Goal: Information Seeking & Learning: Learn about a topic

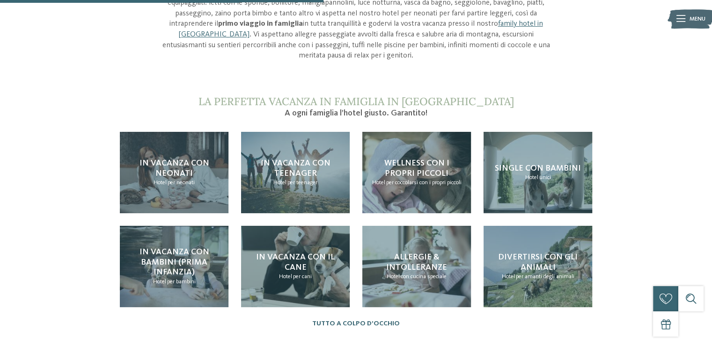
scroll to position [830, 0]
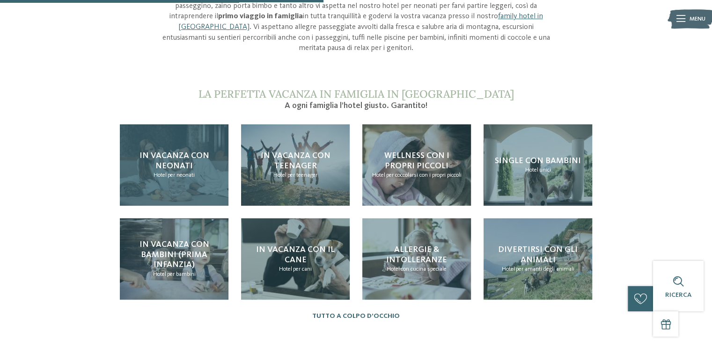
click at [153, 128] on div "In vacanza con neonati Hotel per neonati" at bounding box center [174, 164] width 109 height 81
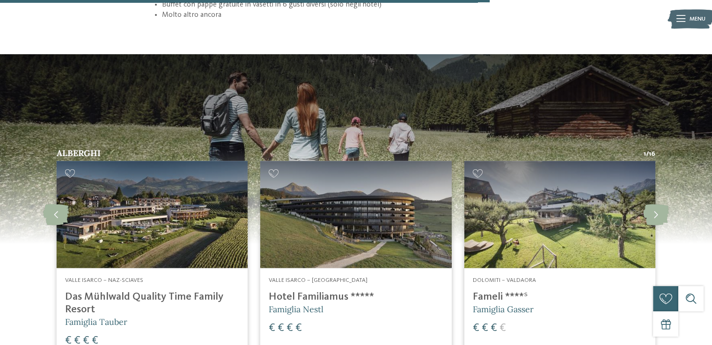
scroll to position [1270, 0]
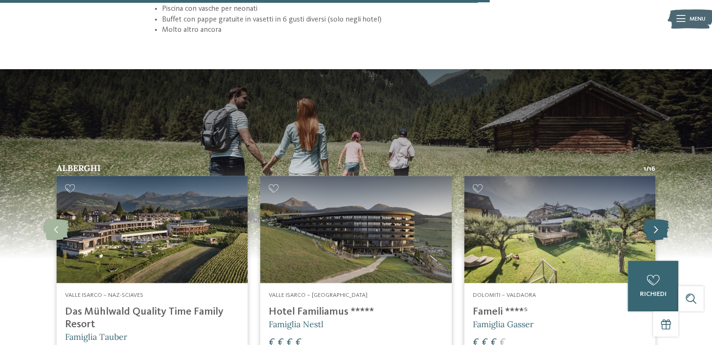
click at [663, 219] on icon at bounding box center [656, 229] width 26 height 21
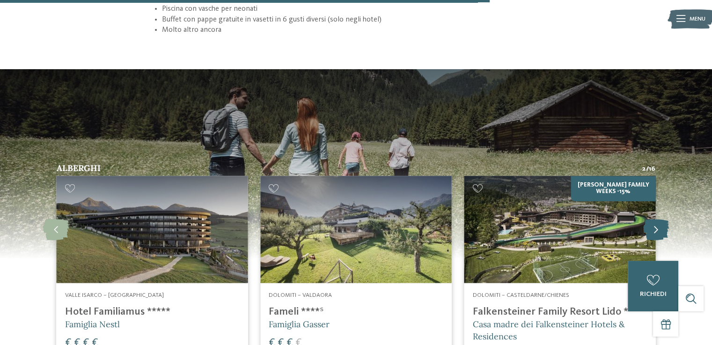
click at [663, 219] on icon at bounding box center [656, 229] width 26 height 21
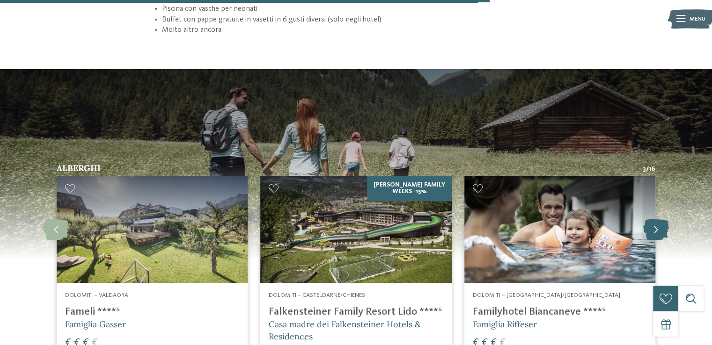
click at [663, 219] on icon at bounding box center [656, 229] width 26 height 21
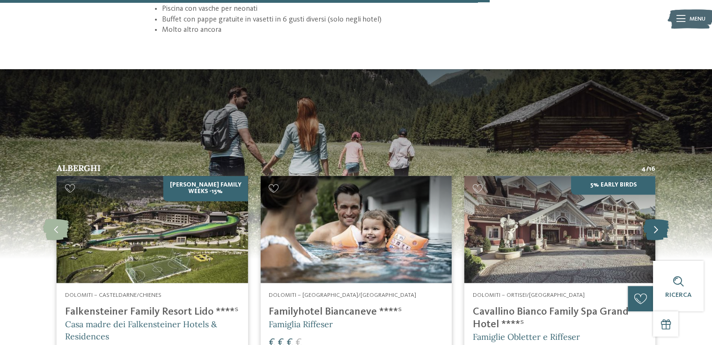
click at [663, 219] on icon at bounding box center [656, 229] width 26 height 21
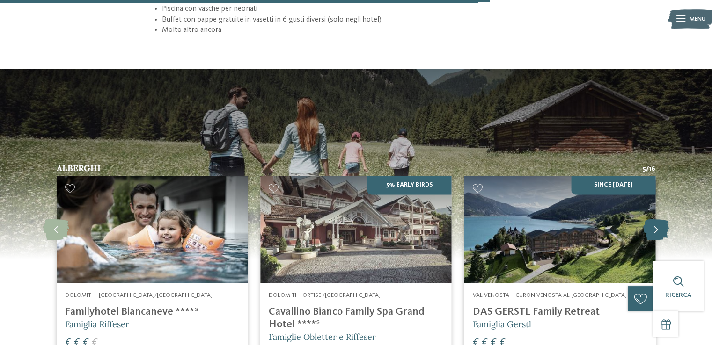
click at [663, 219] on icon at bounding box center [656, 229] width 26 height 21
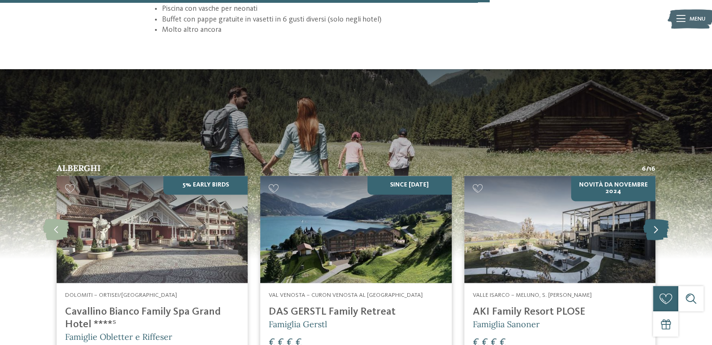
click at [663, 219] on icon at bounding box center [656, 229] width 26 height 21
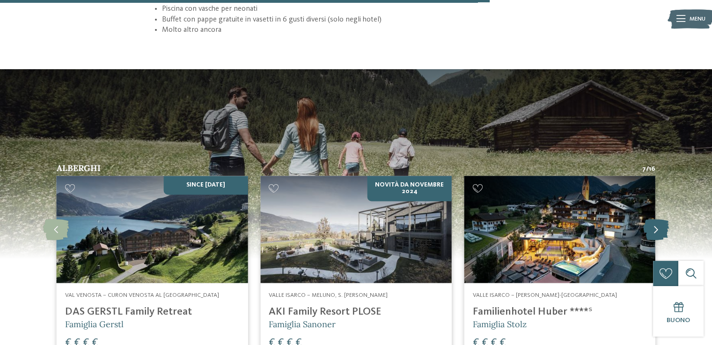
click at [663, 219] on icon at bounding box center [656, 229] width 26 height 21
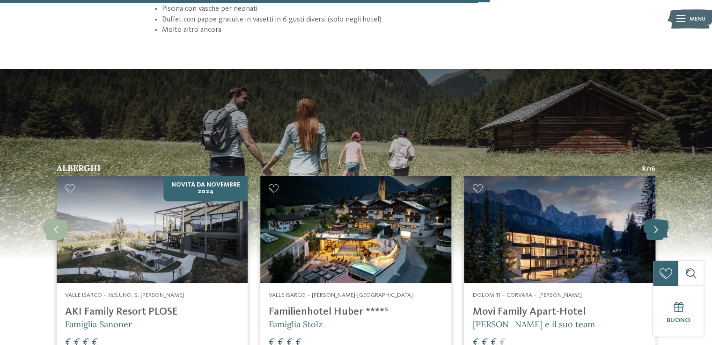
click at [663, 219] on icon at bounding box center [656, 229] width 26 height 21
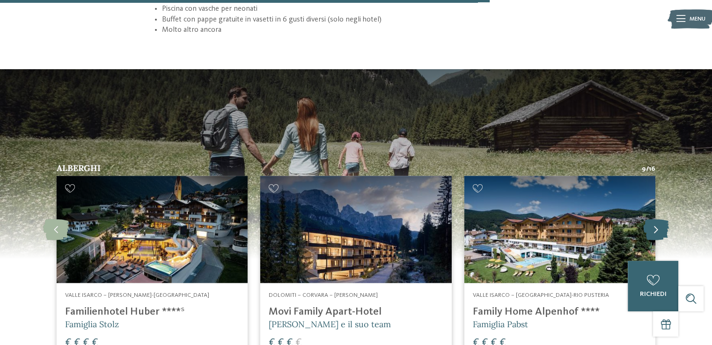
click at [663, 219] on icon at bounding box center [656, 229] width 26 height 21
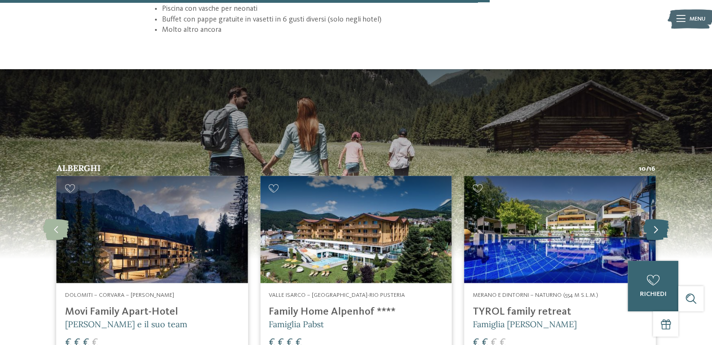
click at [663, 219] on icon at bounding box center [656, 229] width 26 height 21
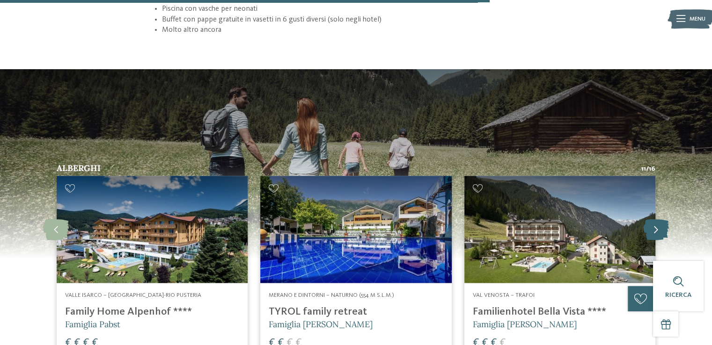
click at [663, 219] on icon at bounding box center [656, 229] width 26 height 21
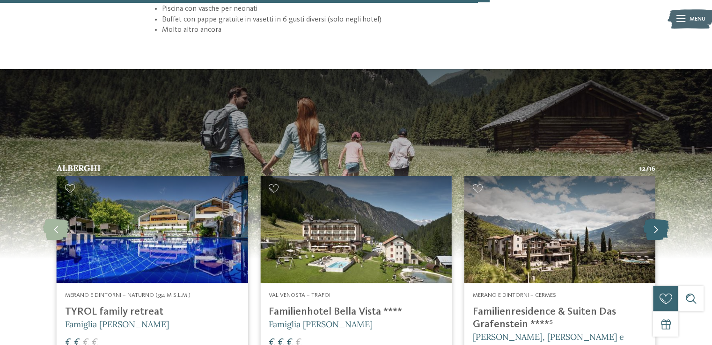
click at [663, 219] on icon at bounding box center [656, 229] width 26 height 21
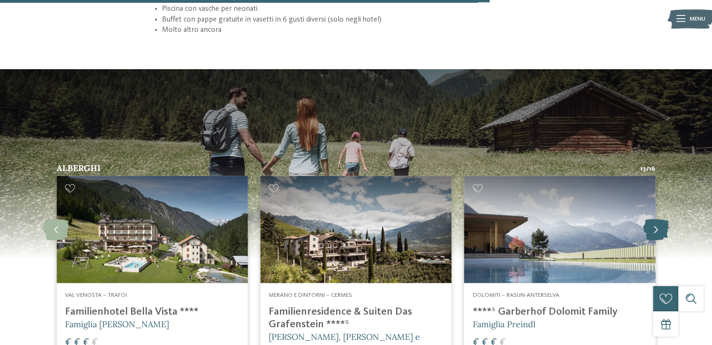
click at [663, 219] on icon at bounding box center [656, 229] width 26 height 21
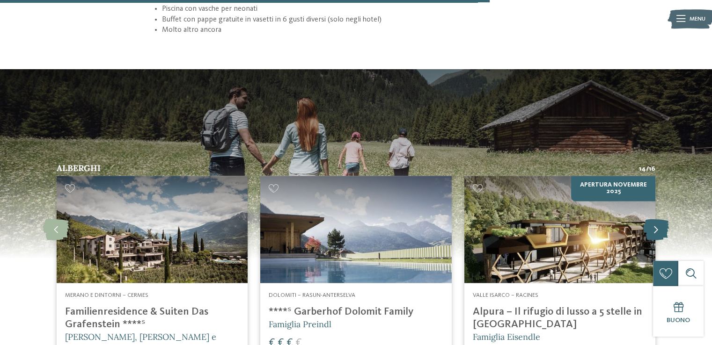
click at [663, 219] on icon at bounding box center [656, 229] width 26 height 21
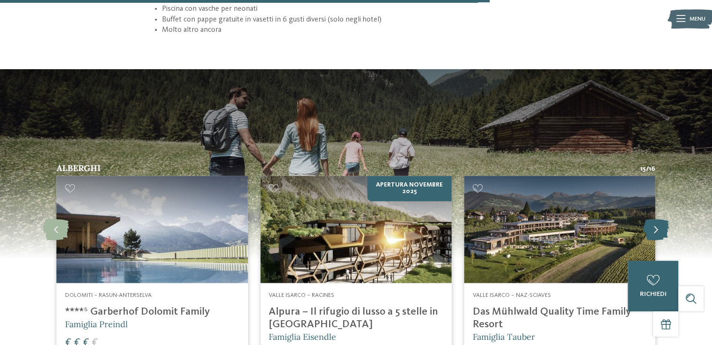
click at [663, 219] on icon at bounding box center [656, 229] width 26 height 21
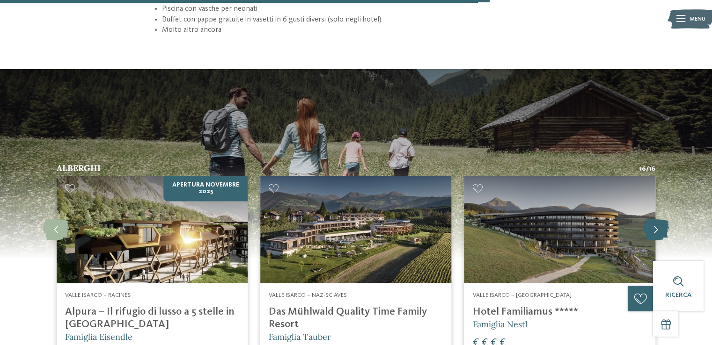
click at [663, 219] on icon at bounding box center [656, 229] width 26 height 21
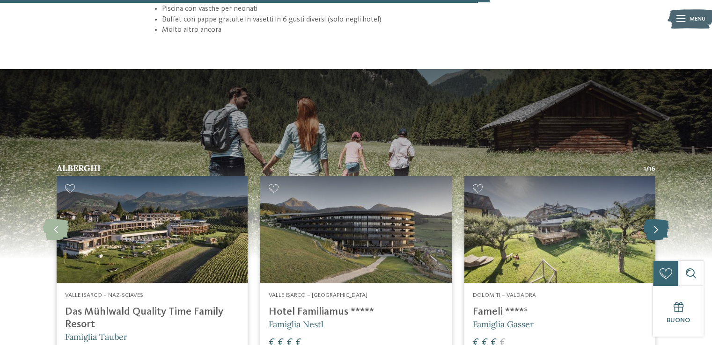
click at [663, 219] on icon at bounding box center [656, 229] width 26 height 21
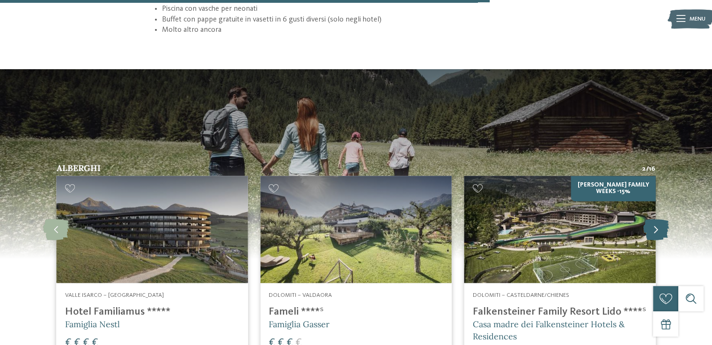
click at [663, 219] on icon at bounding box center [656, 229] width 26 height 21
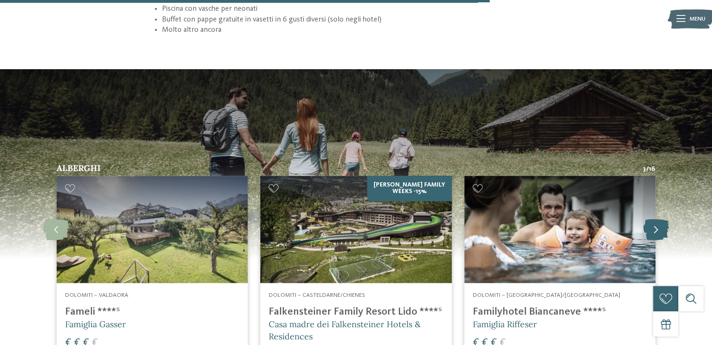
click at [663, 219] on icon at bounding box center [656, 229] width 26 height 21
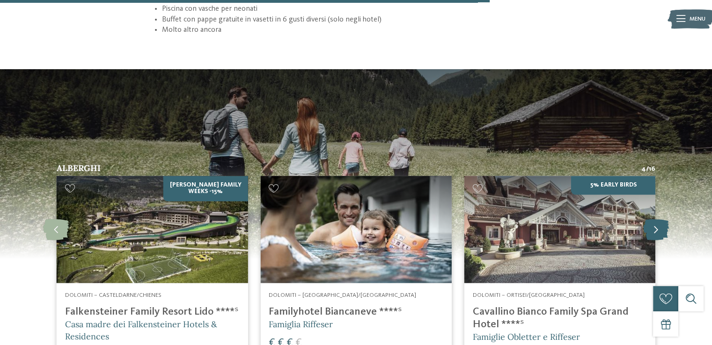
click at [663, 219] on icon at bounding box center [656, 229] width 26 height 21
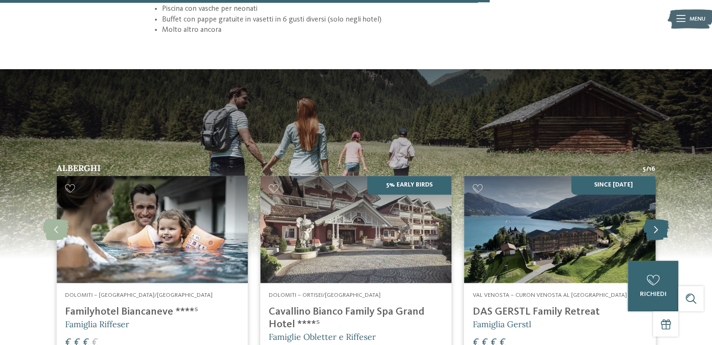
click at [663, 219] on icon at bounding box center [656, 229] width 26 height 21
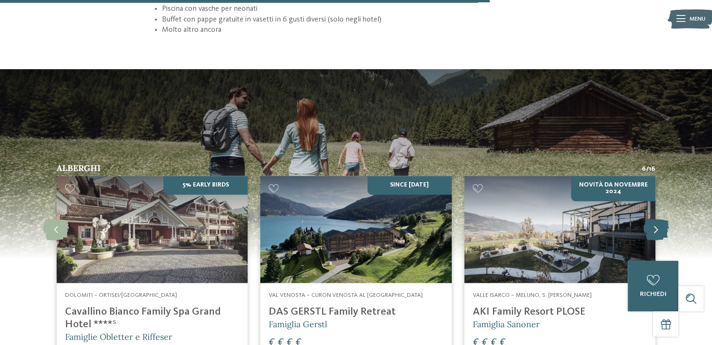
click at [663, 219] on icon at bounding box center [656, 229] width 26 height 21
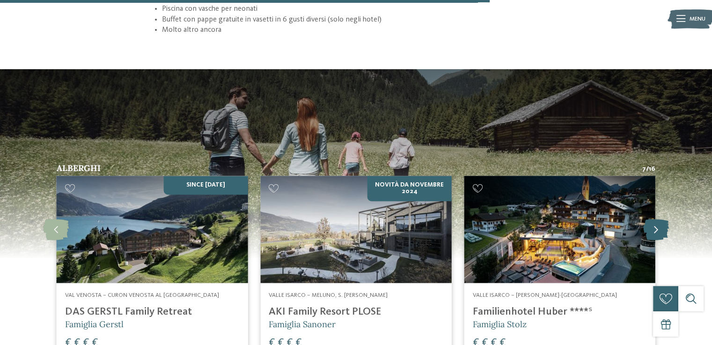
click at [663, 219] on icon at bounding box center [656, 229] width 26 height 21
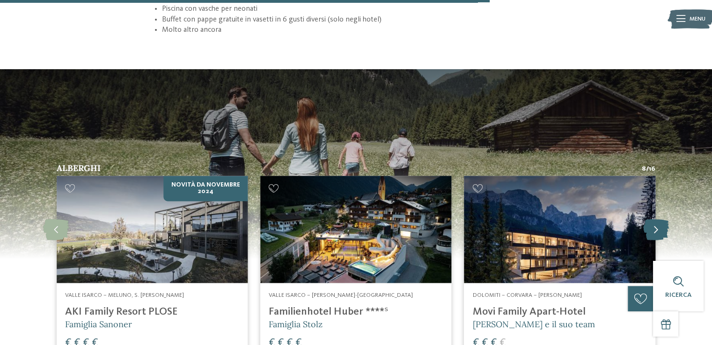
click at [663, 219] on icon at bounding box center [656, 229] width 26 height 21
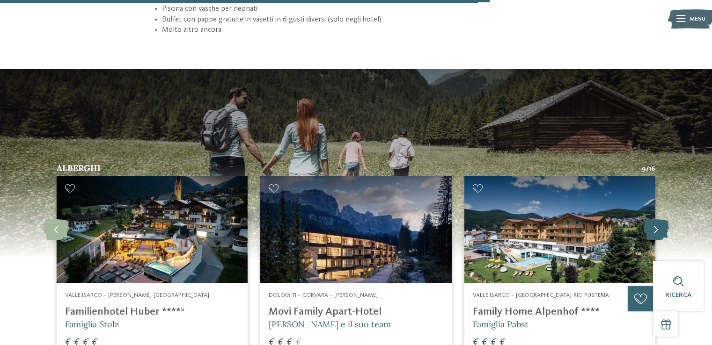
click at [663, 219] on icon at bounding box center [656, 229] width 26 height 21
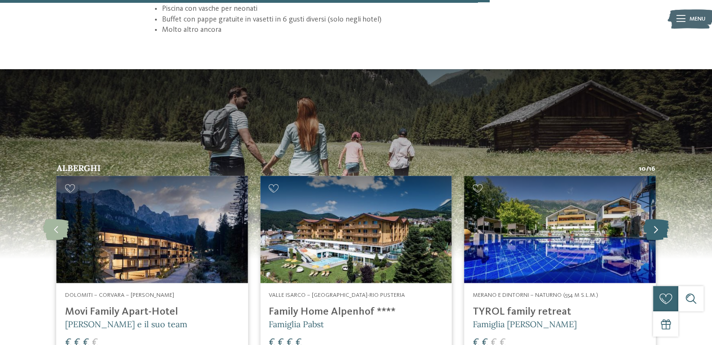
click at [663, 219] on icon at bounding box center [656, 229] width 26 height 21
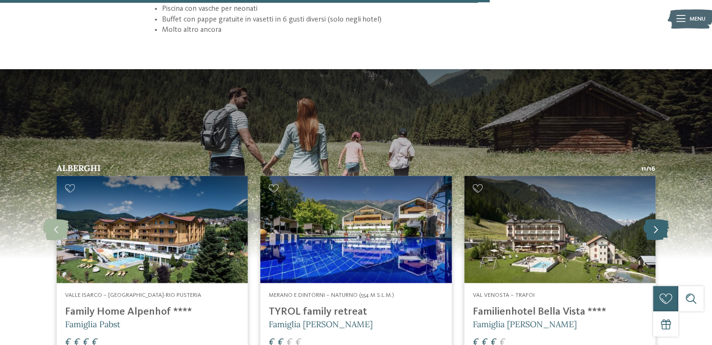
click at [663, 219] on icon at bounding box center [656, 229] width 26 height 21
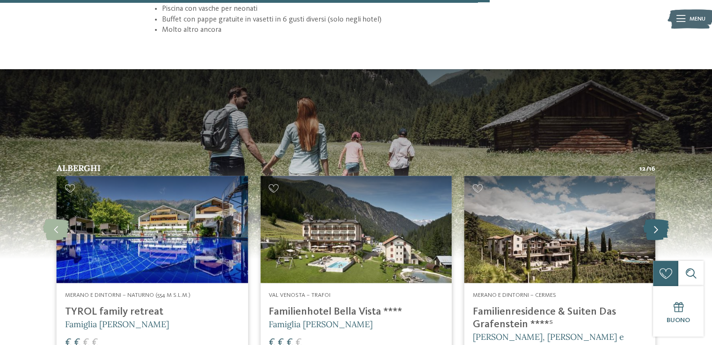
click at [663, 219] on icon at bounding box center [656, 229] width 26 height 21
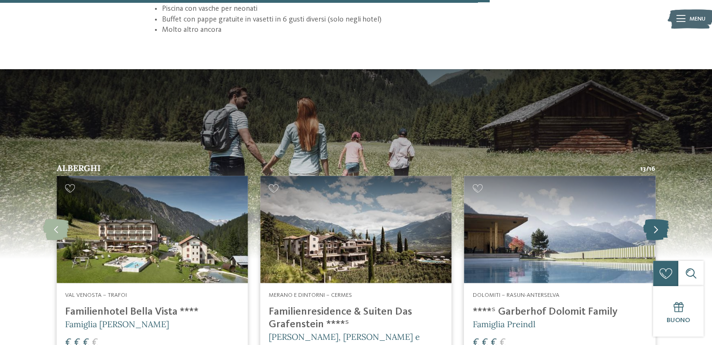
click at [663, 219] on icon at bounding box center [656, 229] width 26 height 21
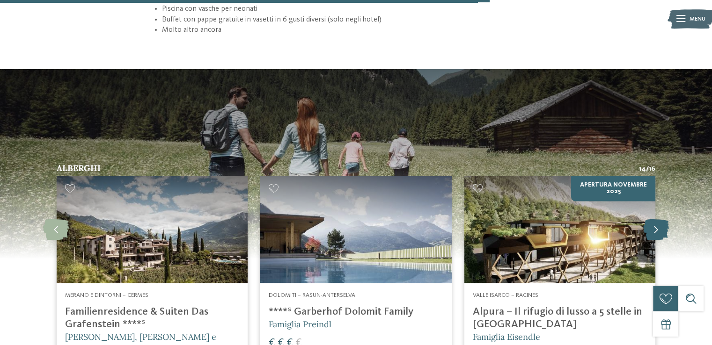
click at [663, 219] on icon at bounding box center [656, 229] width 26 height 21
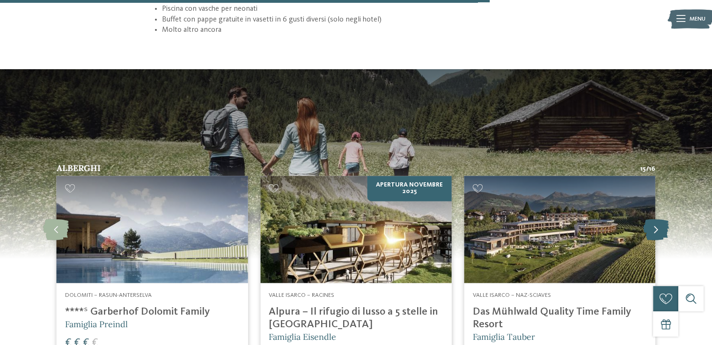
click at [663, 219] on icon at bounding box center [656, 229] width 26 height 21
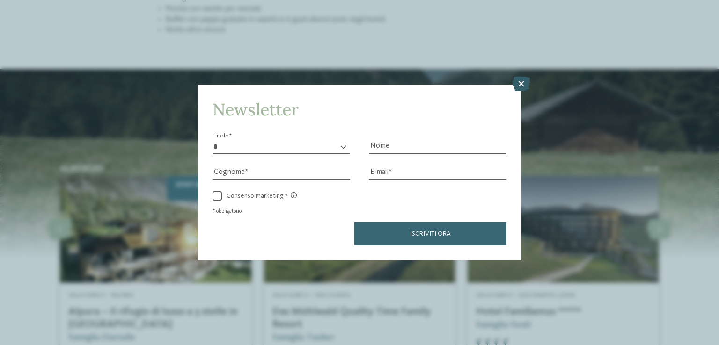
click at [521, 88] on icon at bounding box center [521, 84] width 18 height 15
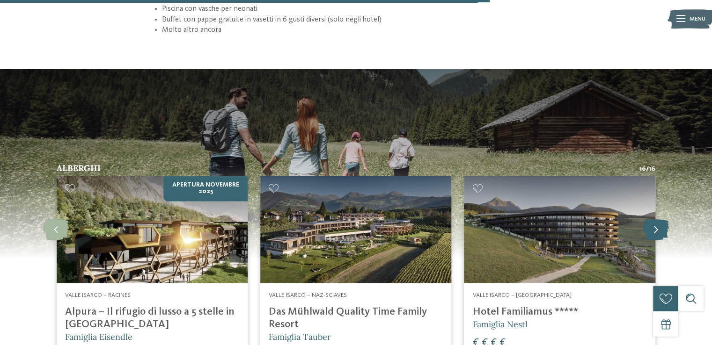
click at [655, 219] on icon at bounding box center [656, 229] width 26 height 21
